Goal: Task Accomplishment & Management: Use online tool/utility

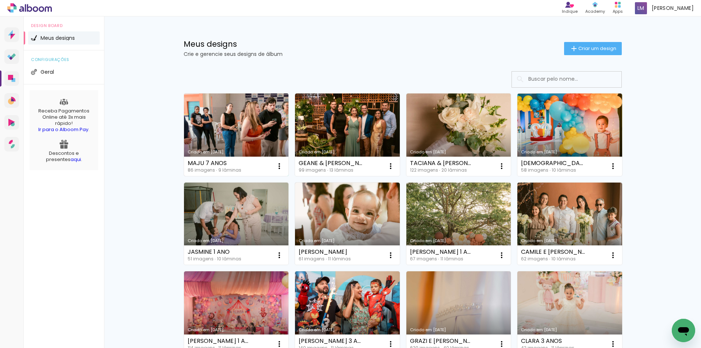
click at [254, 158] on div "MAJU 7 ANOS 86 imagens ∙ 9 lâminas Abrir Fazer uma cópia Excluir" at bounding box center [236, 166] width 105 height 19
click at [272, 129] on link "Criado em [DATE]" at bounding box center [236, 134] width 105 height 82
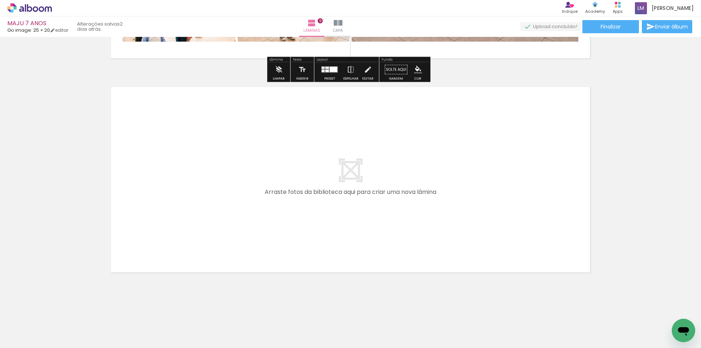
scroll to position [1902, 0]
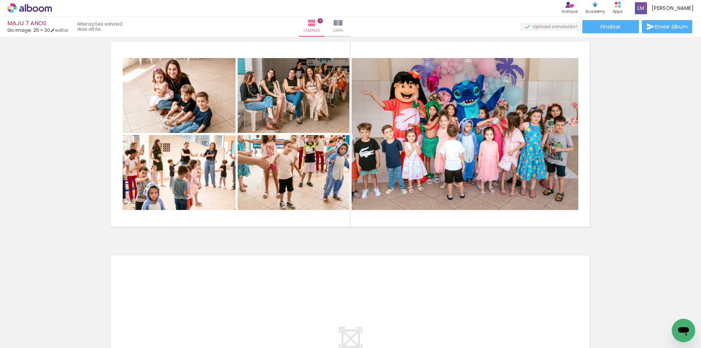
scroll to position [1719, 0]
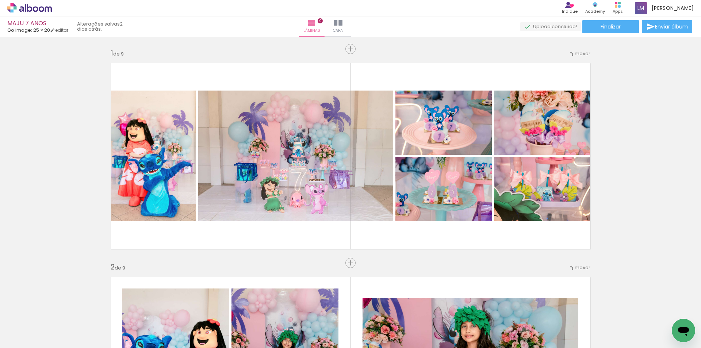
scroll to position [1719, 0]
